Goal: Information Seeking & Learning: Find specific page/section

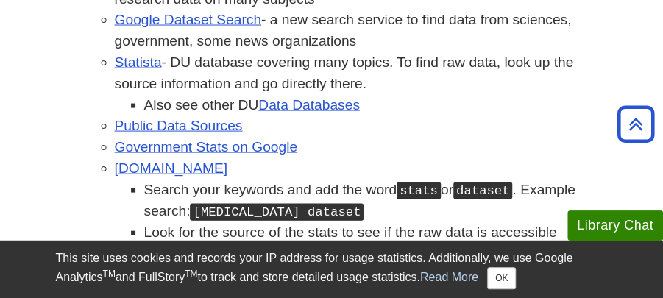
scroll to position [981, 0]
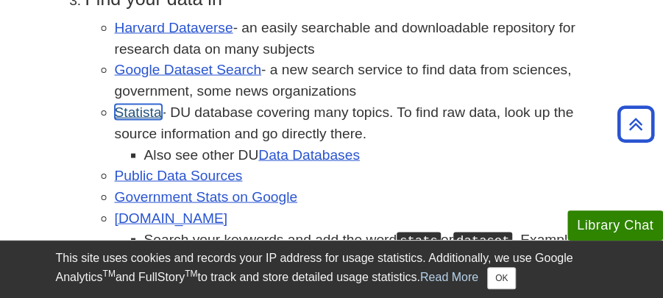
click at [143, 104] on link "Statista" at bounding box center [138, 111] width 47 height 15
click at [131, 104] on link "Statista" at bounding box center [138, 111] width 47 height 15
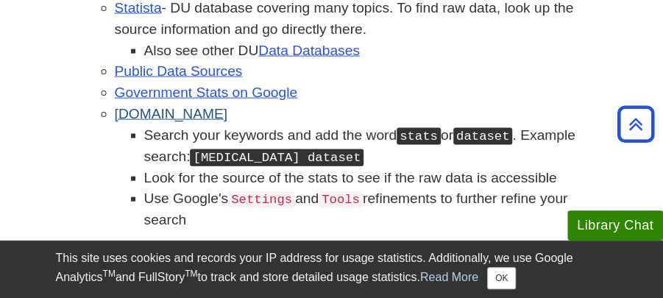
scroll to position [1030, 0]
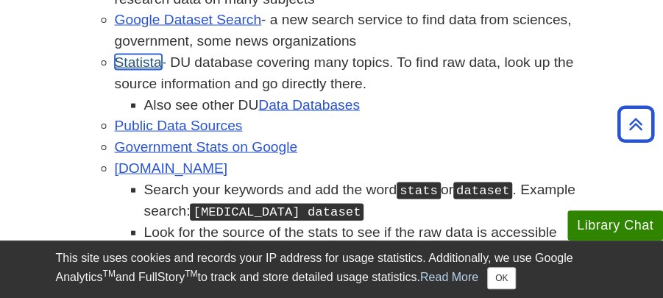
click at [135, 56] on link "Statista" at bounding box center [138, 61] width 47 height 15
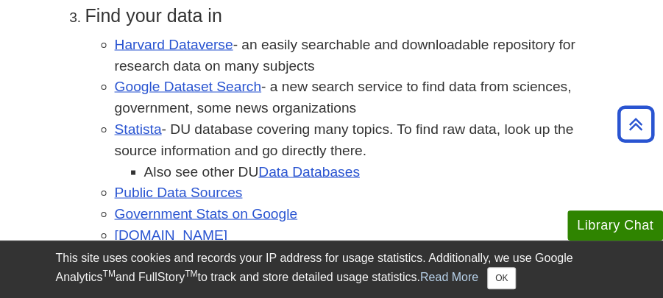
scroll to position [981, 0]
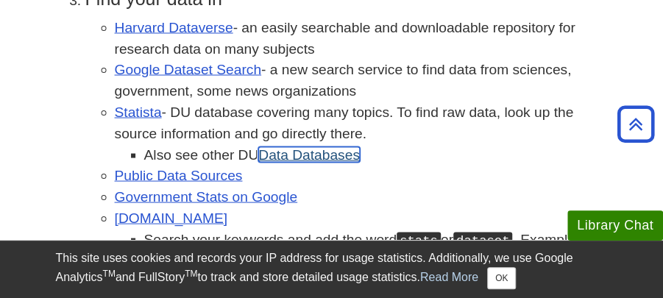
click at [316, 146] on link "Data Databases" at bounding box center [309, 153] width 102 height 15
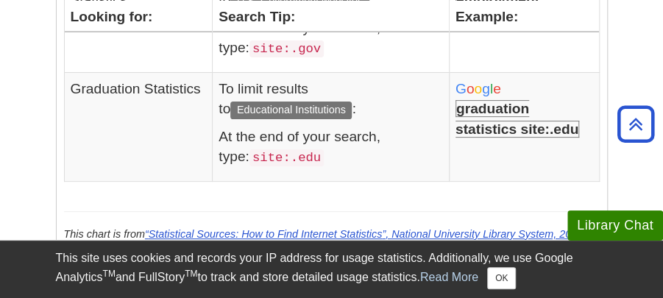
scroll to position [2099, 0]
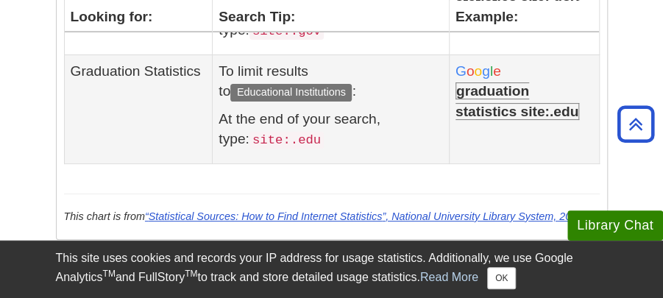
click at [500, 107] on b "graduation statistics site:.edu" at bounding box center [517, 100] width 124 height 37
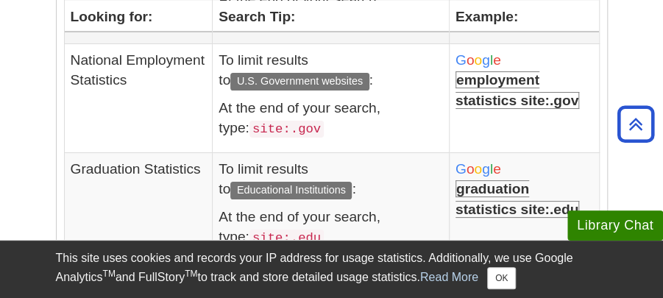
scroll to position [2050, 0]
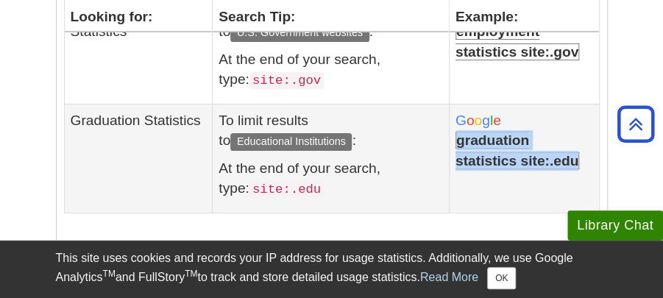
drag, startPoint x: 456, startPoint y: 135, endPoint x: 580, endPoint y: 160, distance: 126.8
click at [580, 160] on td "G o o g l e graduation statistics site:.edu" at bounding box center [524, 158] width 150 height 109
copy b "graduation statistics site:.edu"
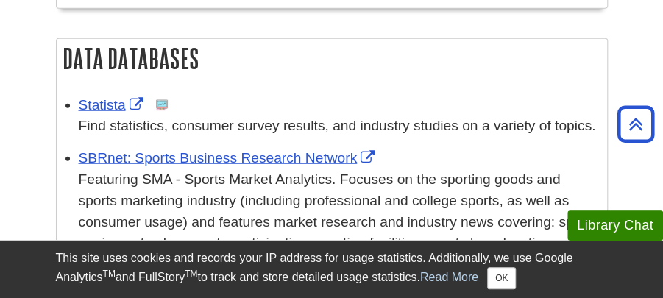
scroll to position [1314, 0]
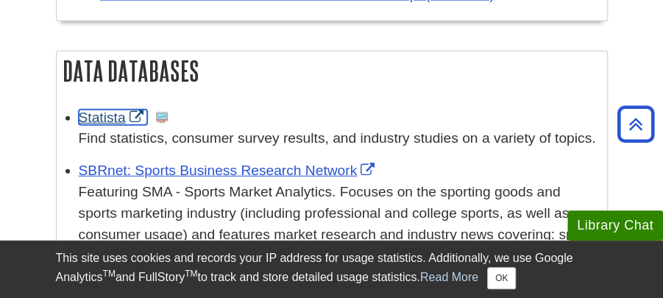
click at [102, 115] on link "Statista" at bounding box center [113, 117] width 68 height 15
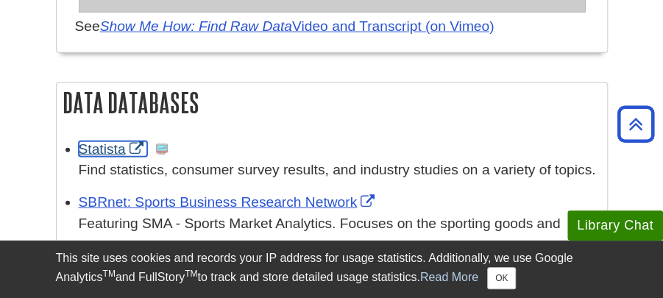
scroll to position [1265, 0]
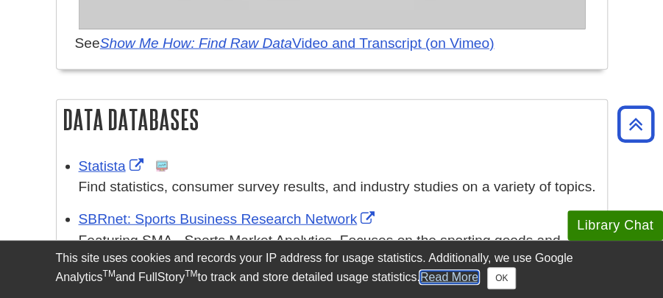
click at [453, 276] on link "Read More" at bounding box center [449, 277] width 58 height 13
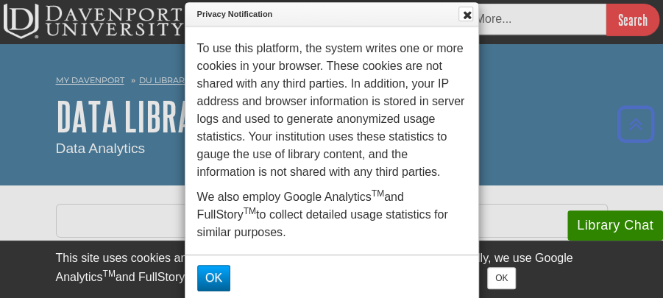
scroll to position [49, 0]
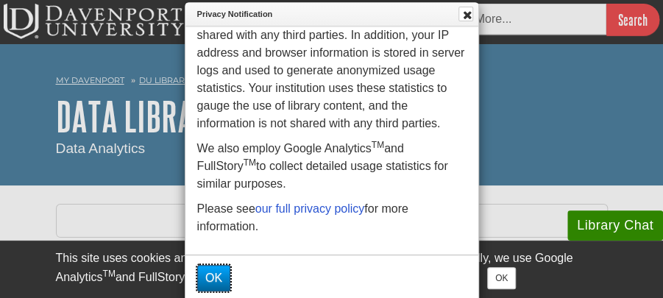
click at [210, 274] on button "OK" at bounding box center [213, 278] width 33 height 26
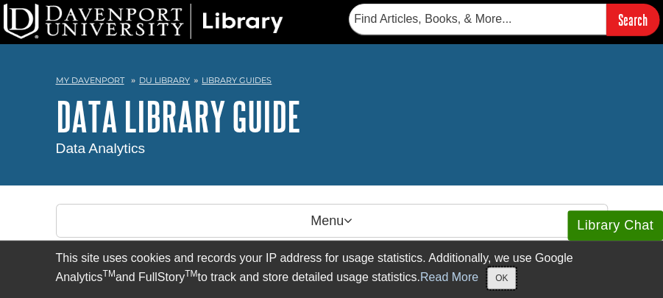
click at [514, 275] on button "OK" at bounding box center [501, 278] width 29 height 22
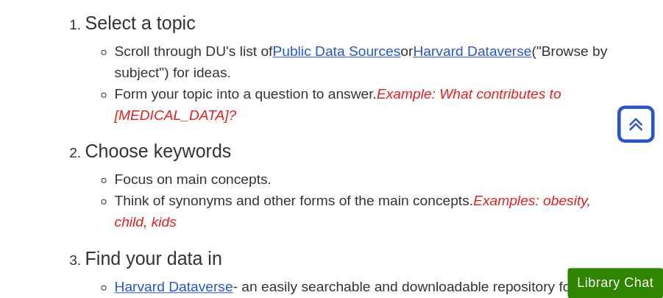
scroll to position [392, 0]
